Goal: Find specific page/section: Find specific page/section

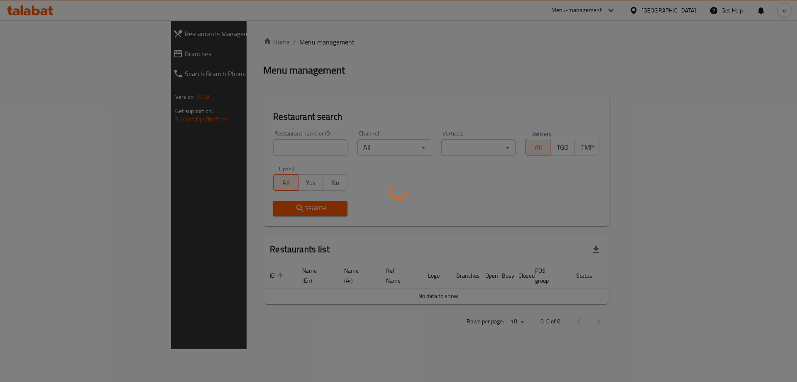
click at [66, 54] on div at bounding box center [398, 191] width 797 height 382
click at [72, 57] on div at bounding box center [398, 191] width 797 height 382
click at [220, 127] on div at bounding box center [398, 191] width 797 height 382
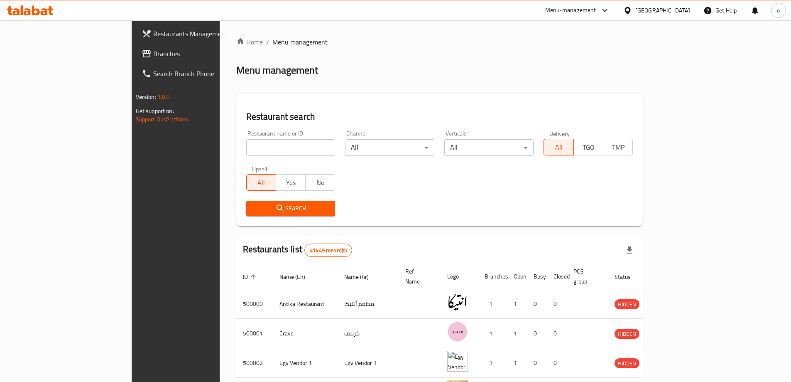
click at [246, 144] on input "search" at bounding box center [290, 147] width 89 height 17
paste input "779752"
type input "779752"
click at [253, 206] on span "Search" at bounding box center [291, 208] width 76 height 10
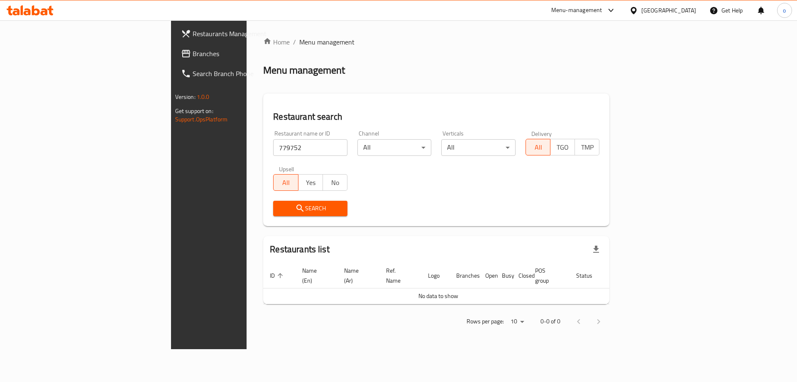
click at [174, 60] on link "Branches" at bounding box center [239, 54] width 130 height 20
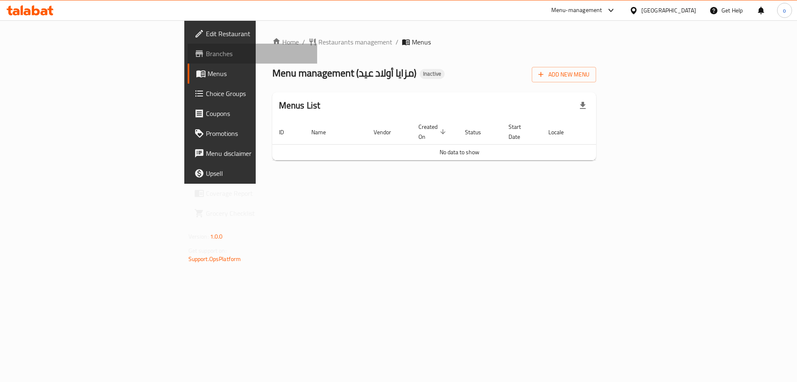
click at [206, 56] on span "Branches" at bounding box center [258, 54] width 105 height 10
click at [188, 59] on link "Branches" at bounding box center [253, 54] width 130 height 20
click at [206, 54] on span "Branches" at bounding box center [258, 54] width 105 height 10
